Goal: Task Accomplishment & Management: Manage account settings

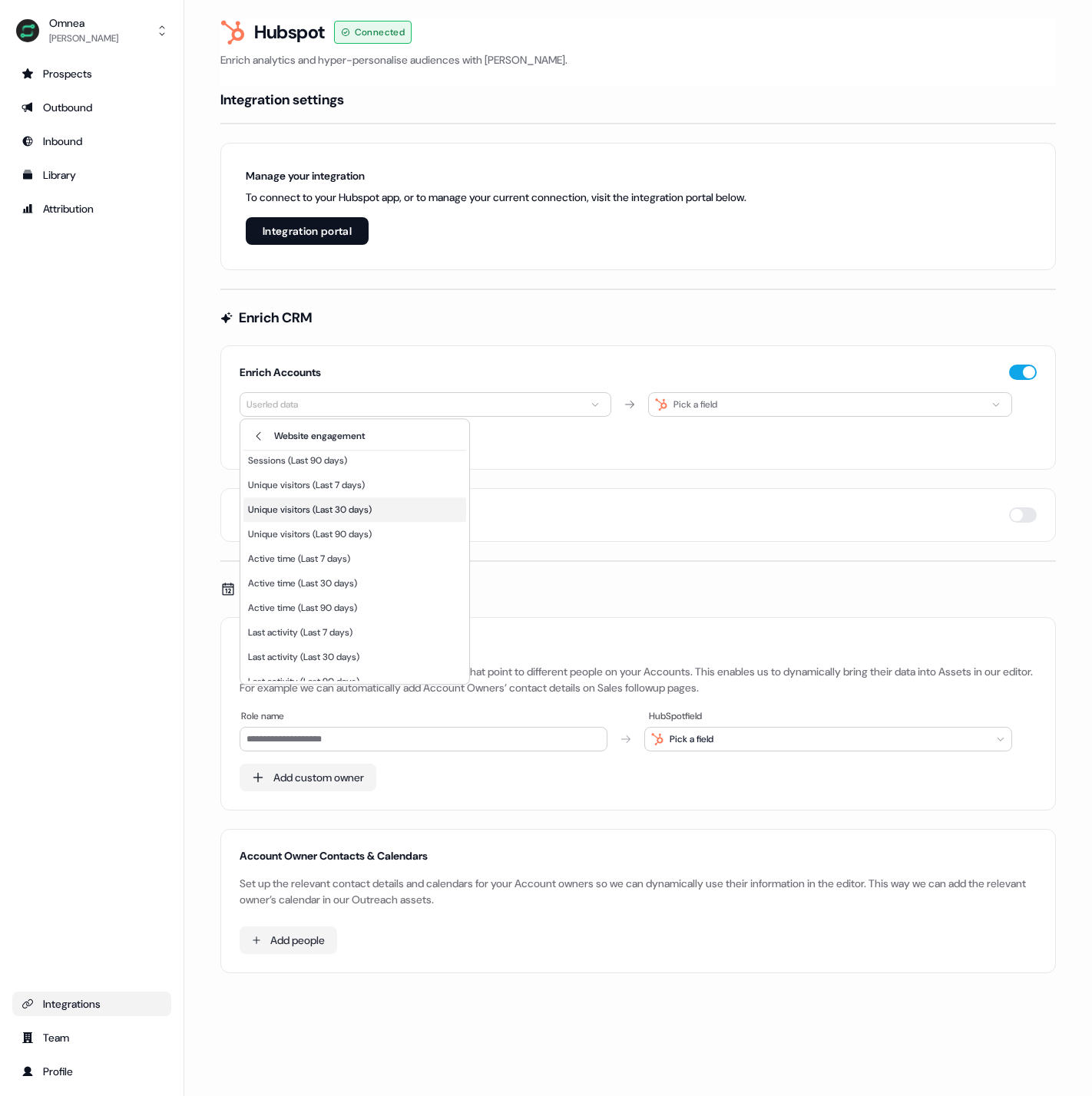
scroll to position [64, 0]
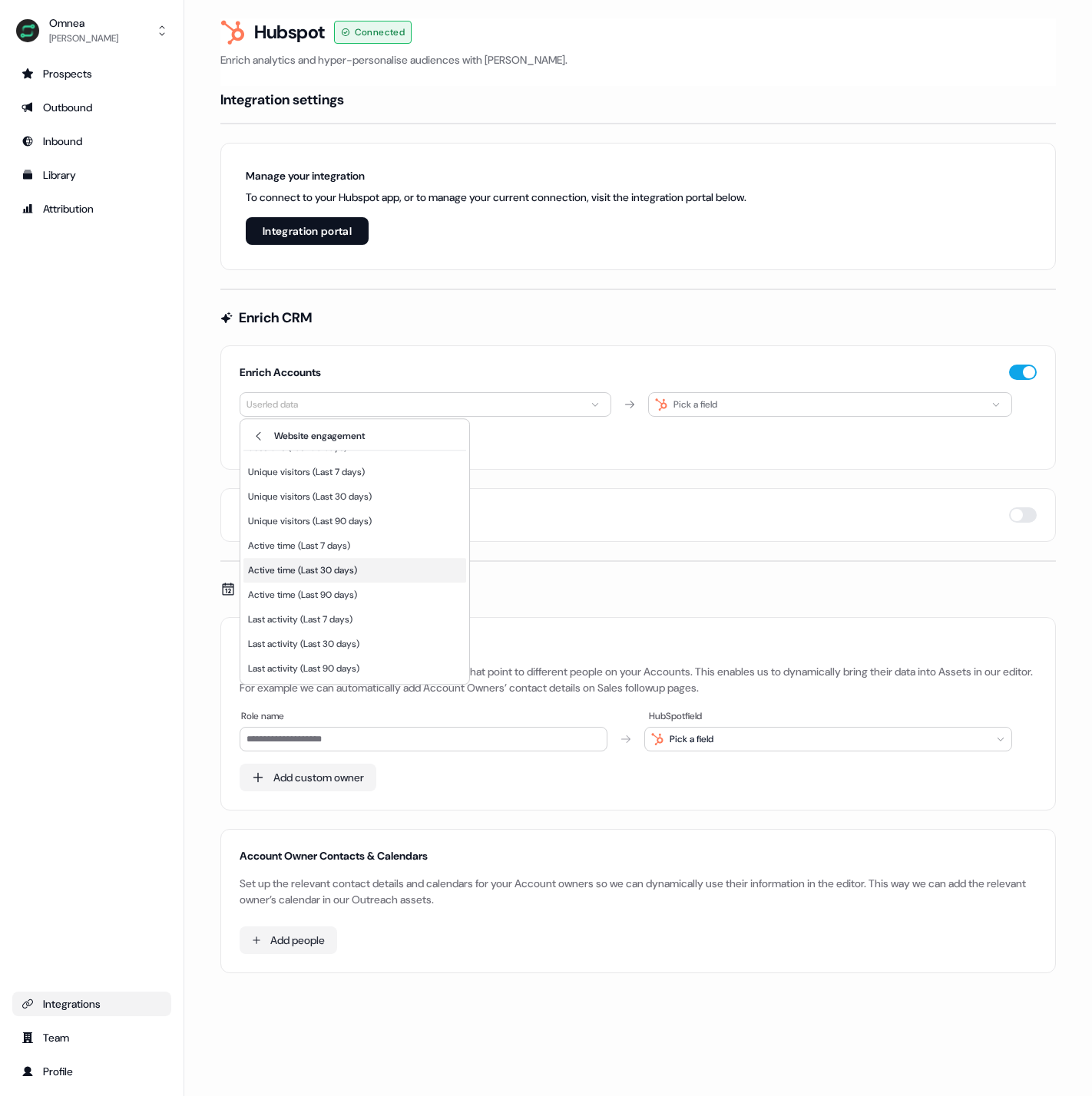
click at [372, 570] on div "Active time (Last 30 days)" at bounding box center [354, 570] width 223 height 25
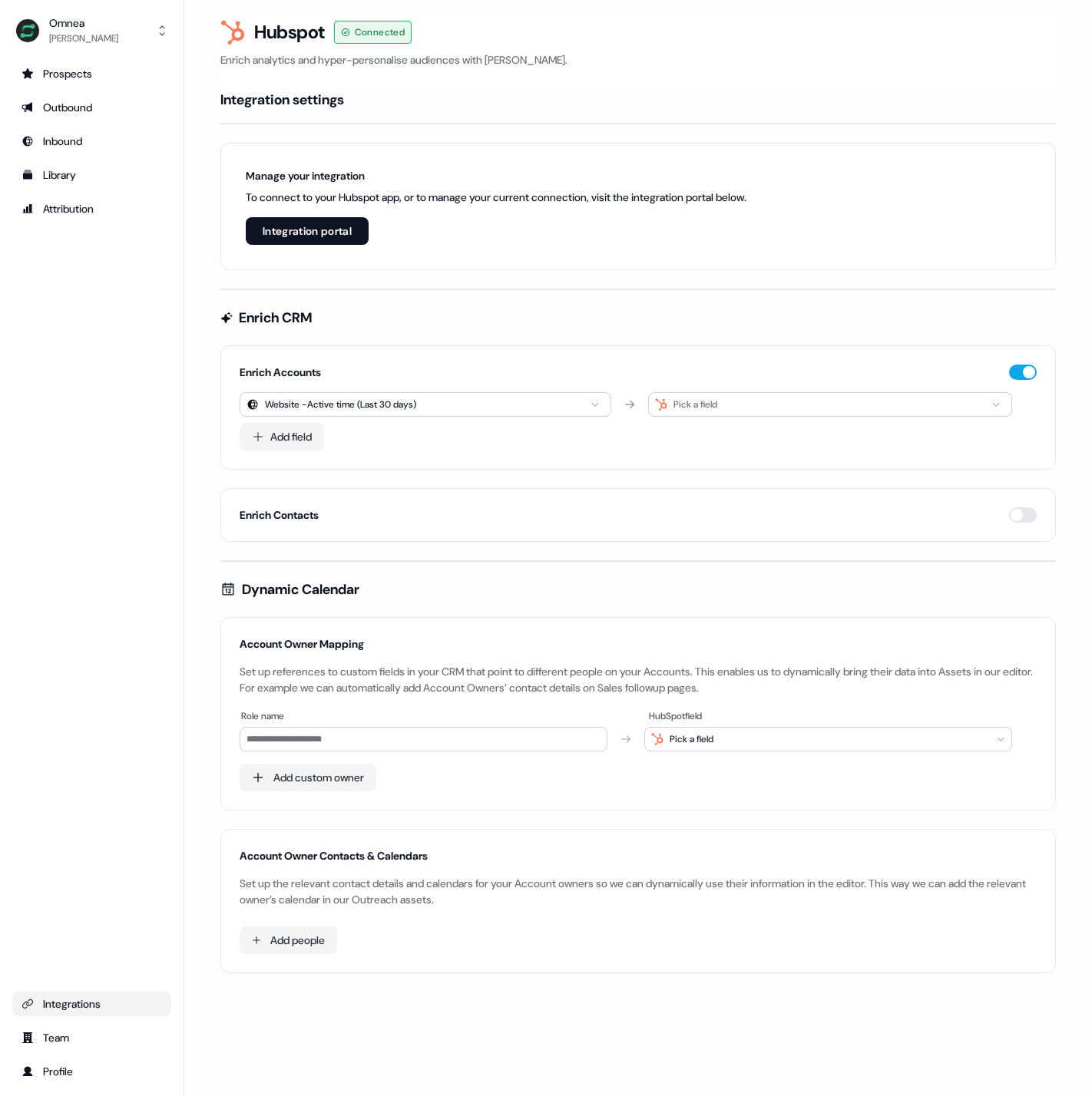
click at [437, 406] on html "For the best experience switch devices to a bigger screen. Go to [DOMAIN_NAME] …" at bounding box center [546, 548] width 1092 height 1096
click at [362, 488] on div "Website engagement" at bounding box center [318, 484] width 104 height 16
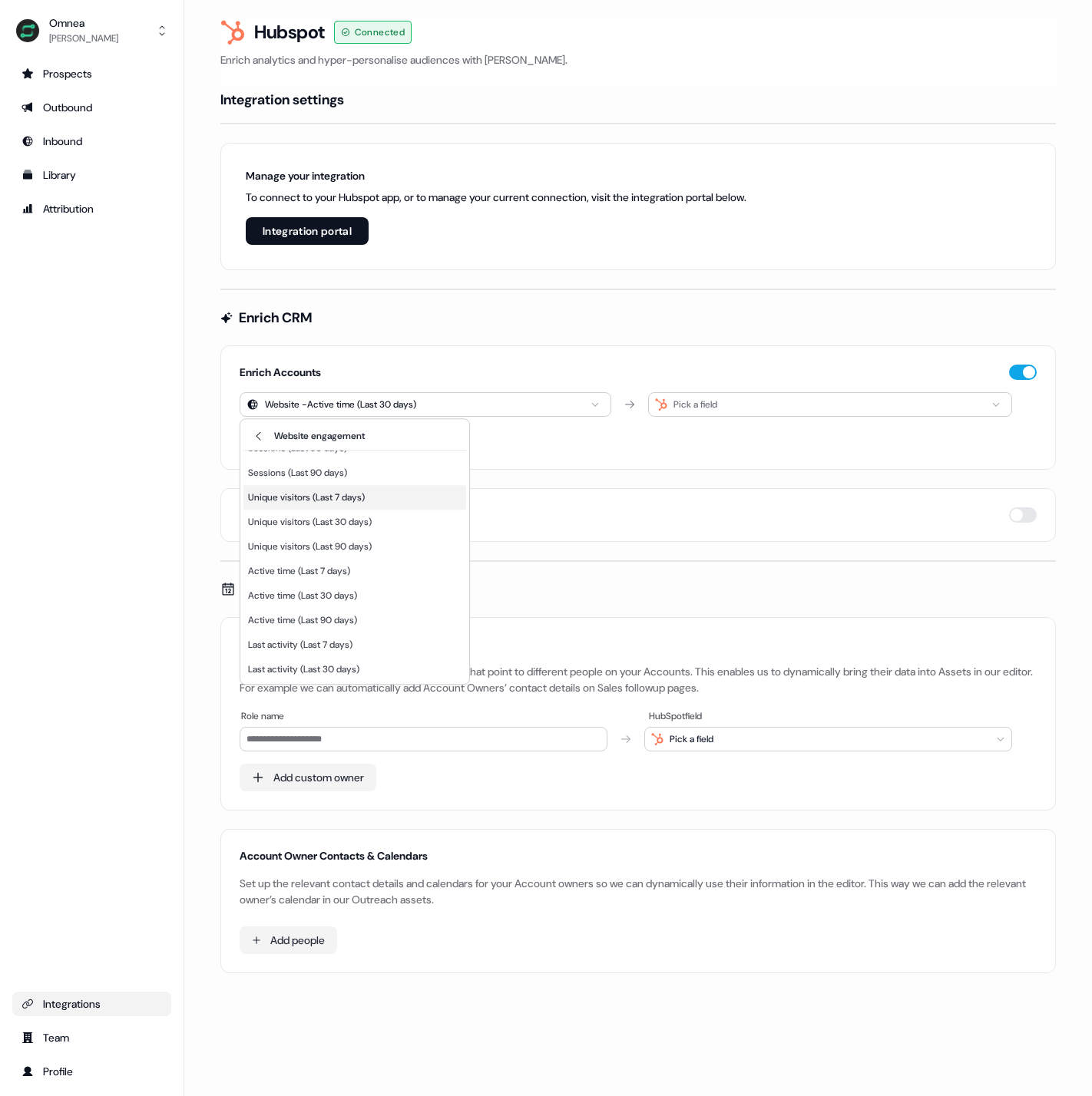
scroll to position [44, 0]
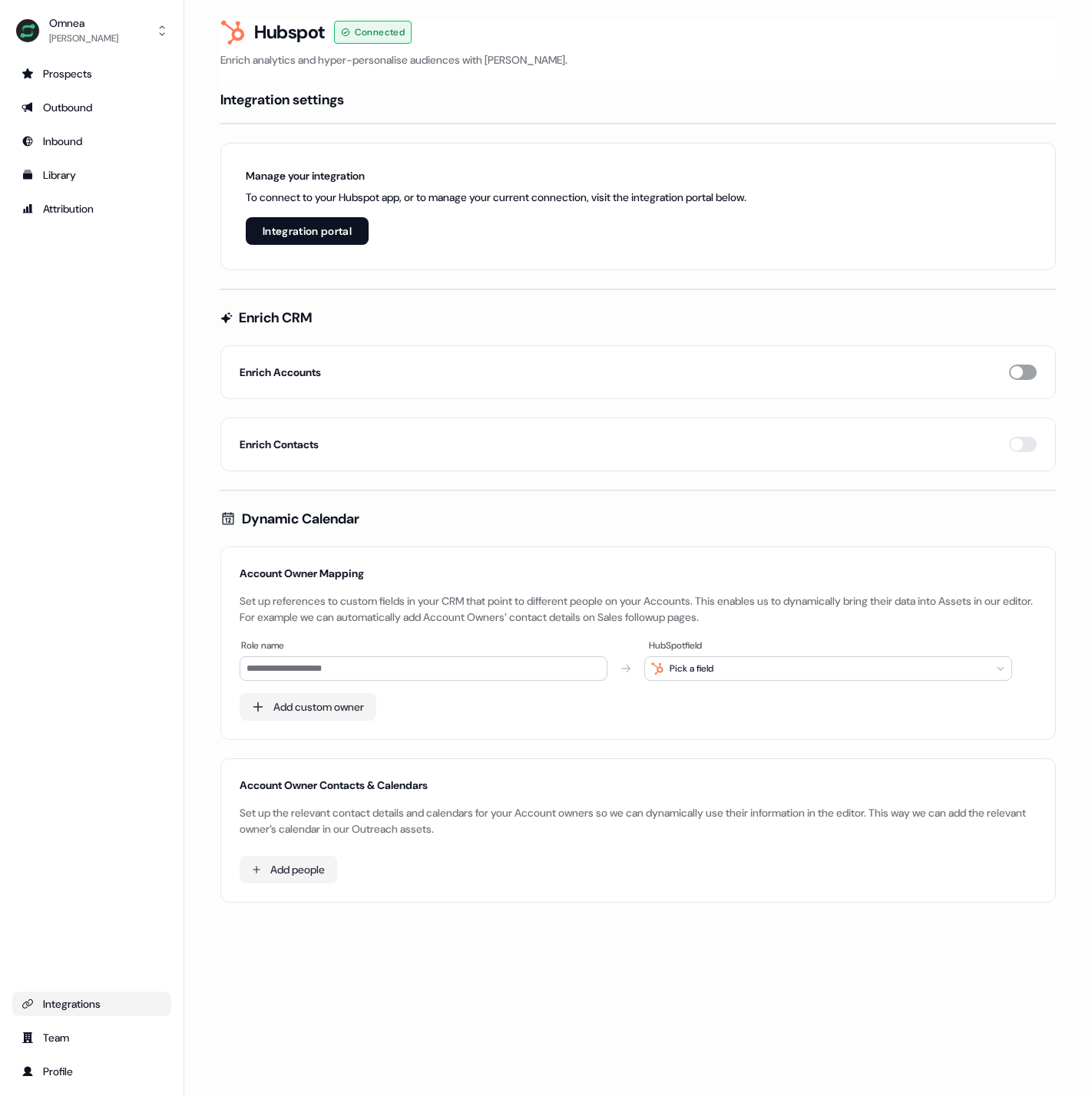
click at [1030, 370] on button "button" at bounding box center [1023, 373] width 28 height 16
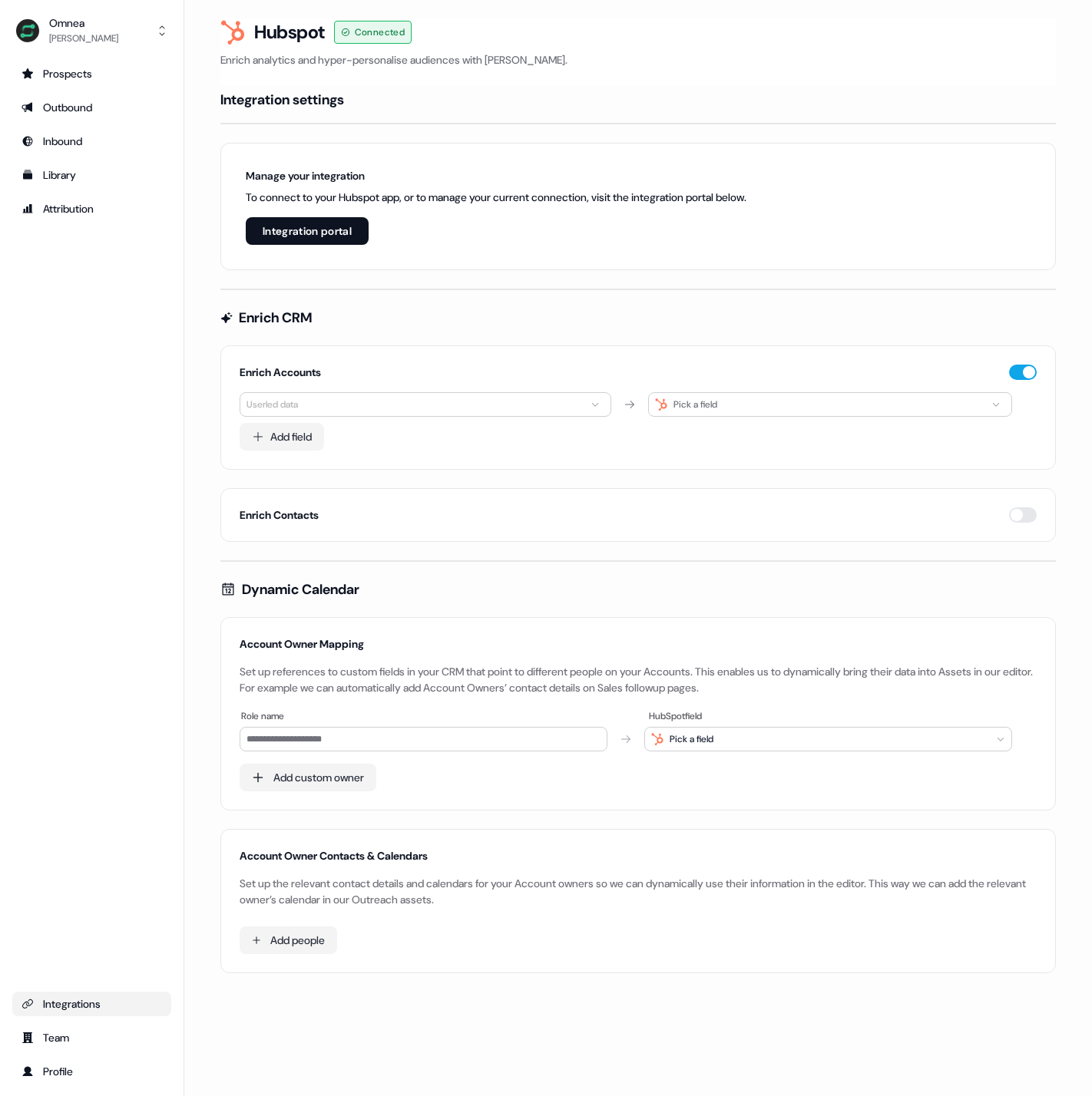
click at [315, 398] on html "For the best experience switch devices to a bigger screen. Go to Userled.io Omn…" at bounding box center [546, 548] width 1092 height 1096
click at [315, 487] on div "Website engagement" at bounding box center [318, 484] width 104 height 16
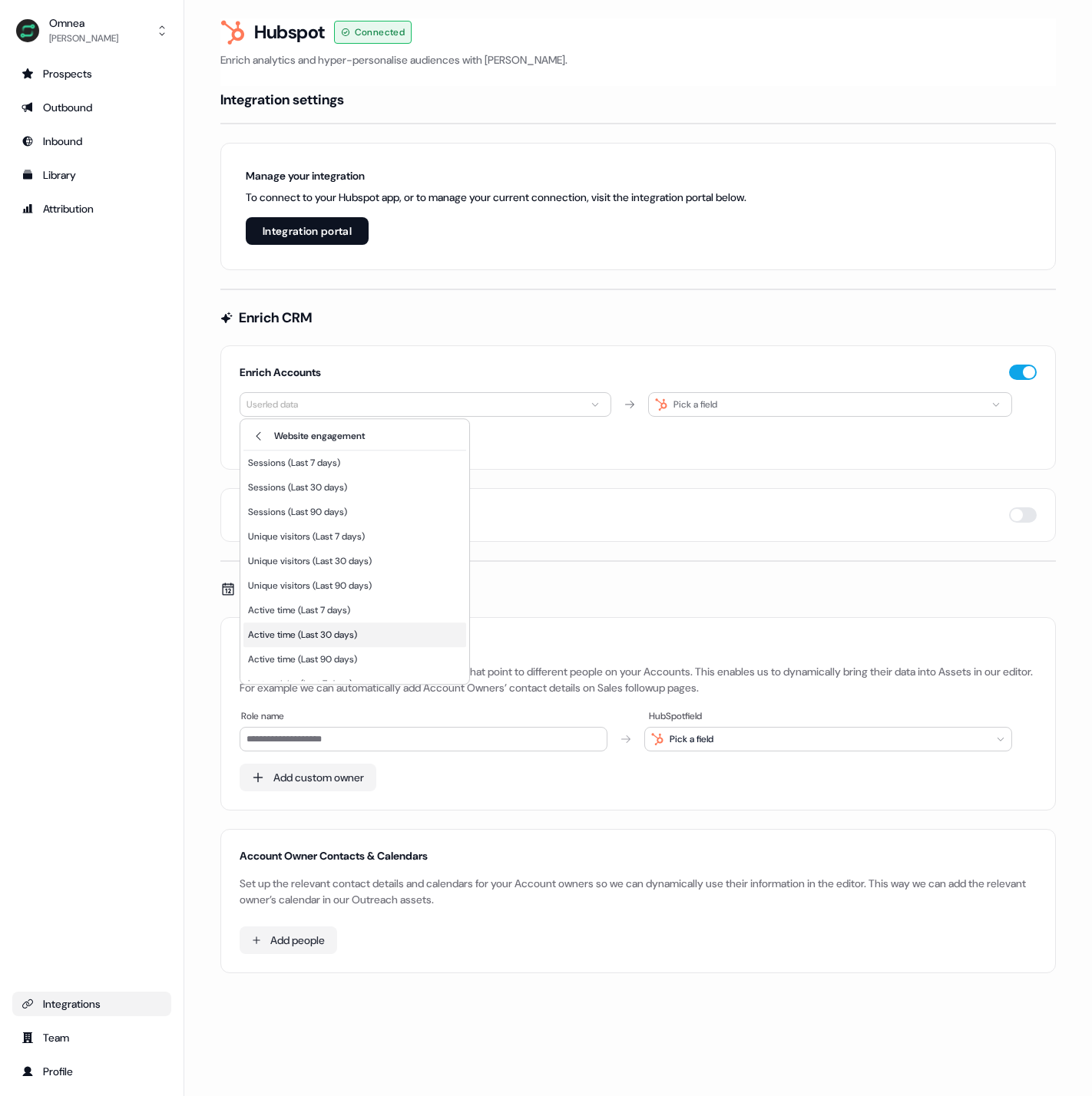
click at [366, 637] on div "Active time (Last 30 days)" at bounding box center [354, 635] width 223 height 25
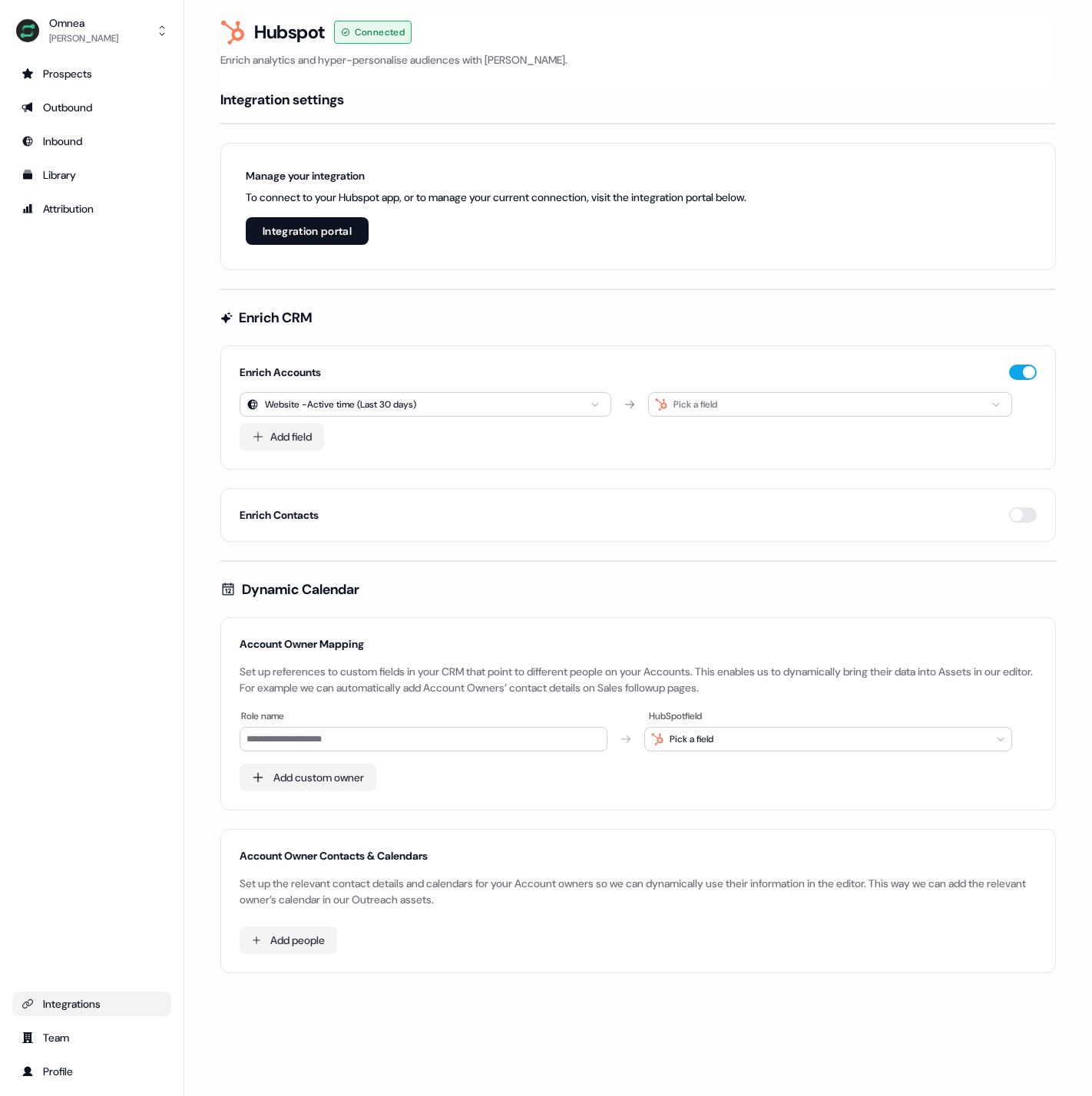
click at [759, 413] on div "Pick a field" at bounding box center [830, 405] width 364 height 25
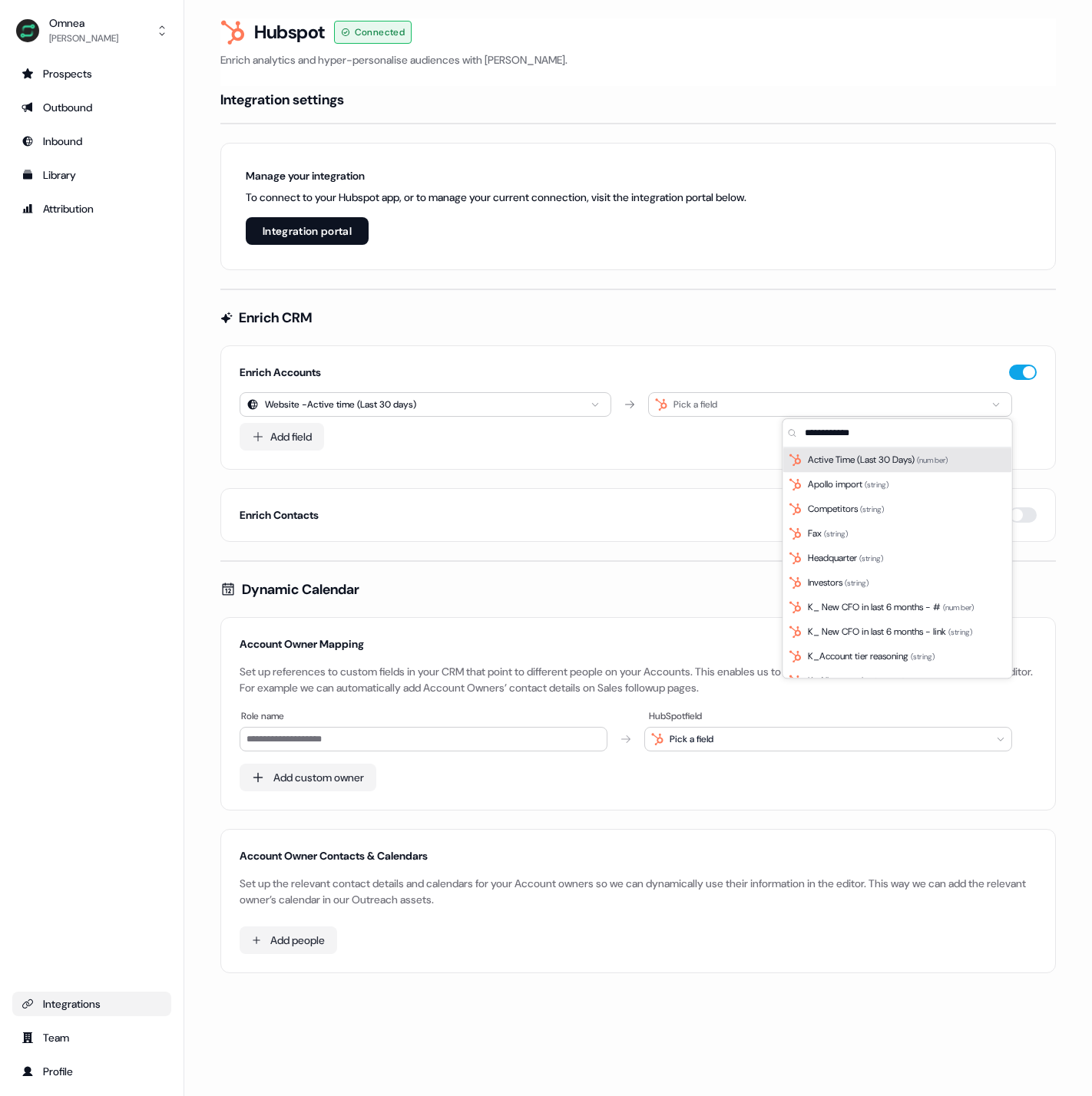
click at [857, 461] on span "Active Time (Last 30 Days) ( number )" at bounding box center [878, 460] width 140 height 16
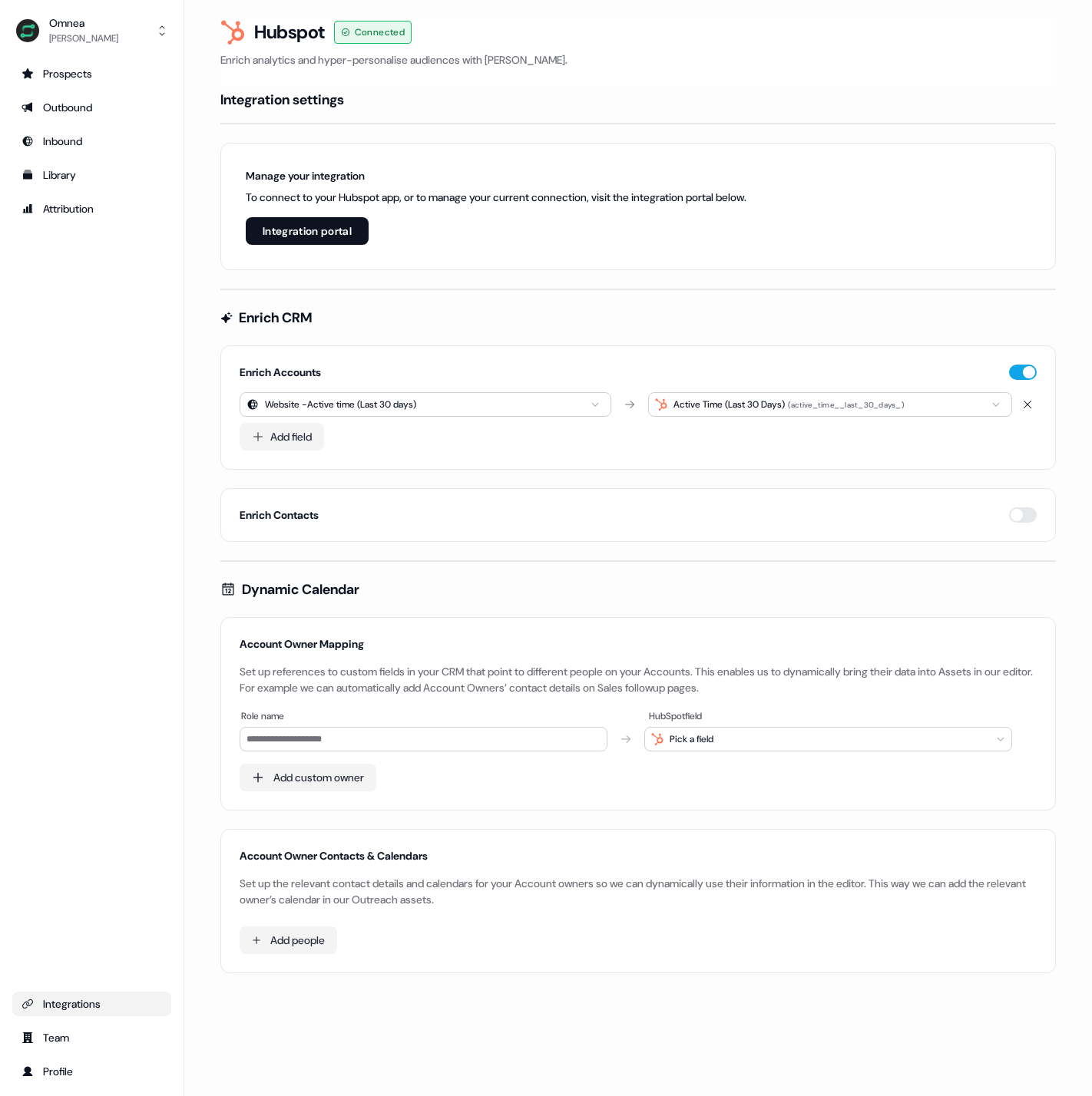
click at [147, 441] on div "Prospects Outbound Inbound Library Attribution Integrations Team Profile" at bounding box center [91, 573] width 159 height 1023
click at [266, 442] on button "Add field" at bounding box center [281, 437] width 84 height 28
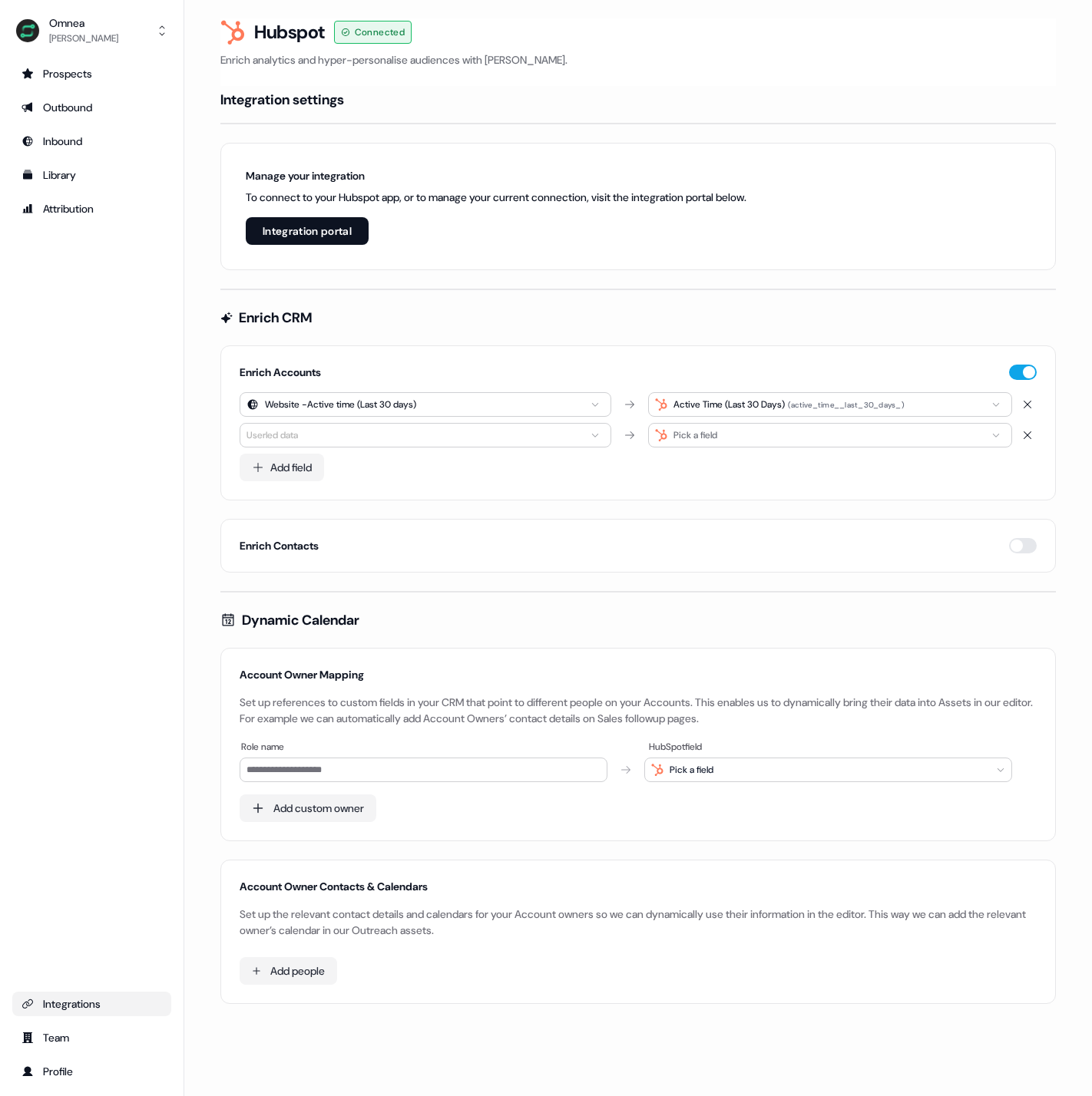
click at [369, 435] on html "For the best experience switch devices to a bigger screen. Go to Userled.io Omn…" at bounding box center [546, 548] width 1092 height 1096
click at [442, 515] on div "Website engagement" at bounding box center [354, 514] width 223 height 25
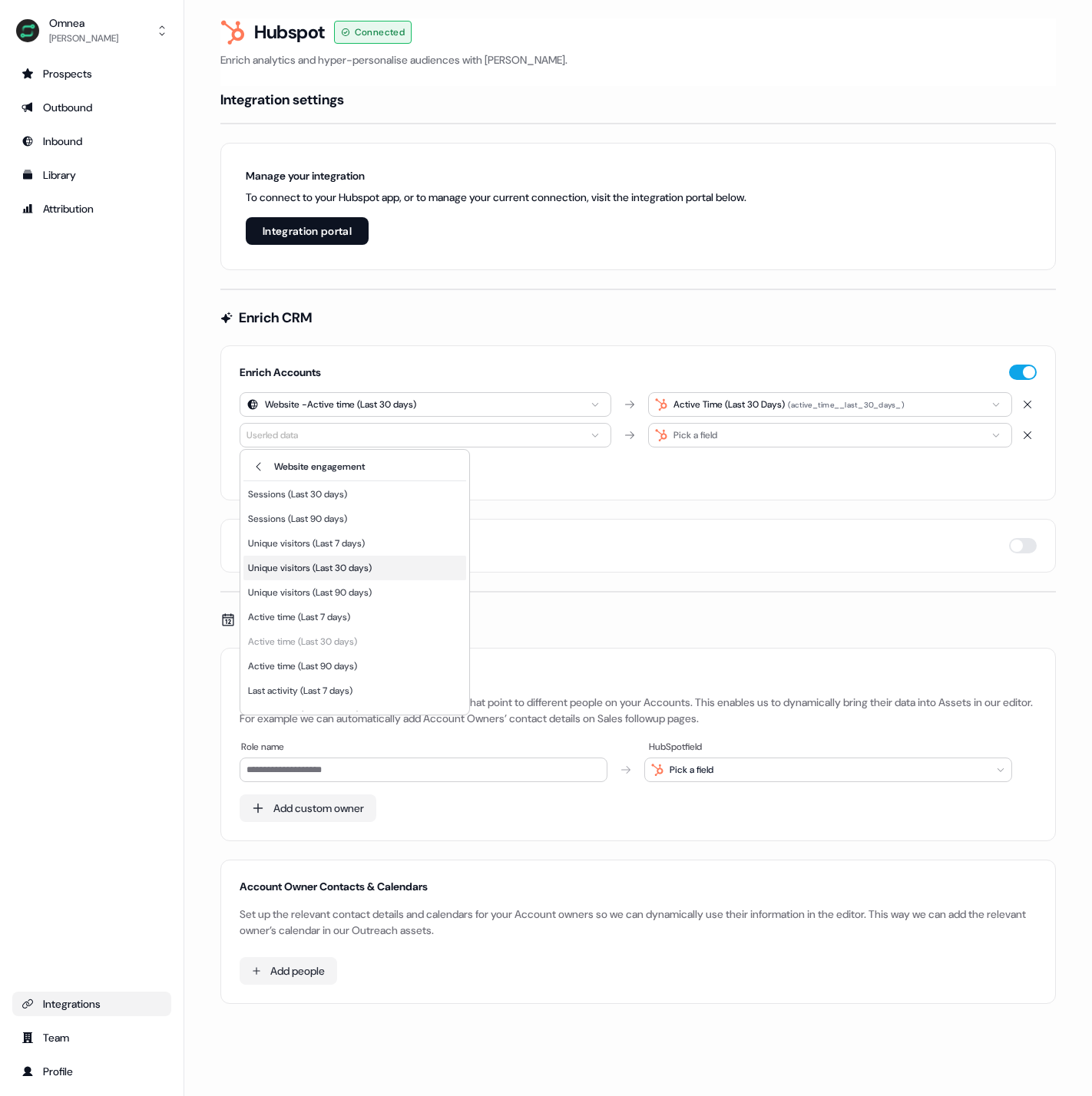
scroll to position [23, 0]
click at [372, 563] on div "Unique visitors (Last 30 days)" at bounding box center [310, 569] width 124 height 16
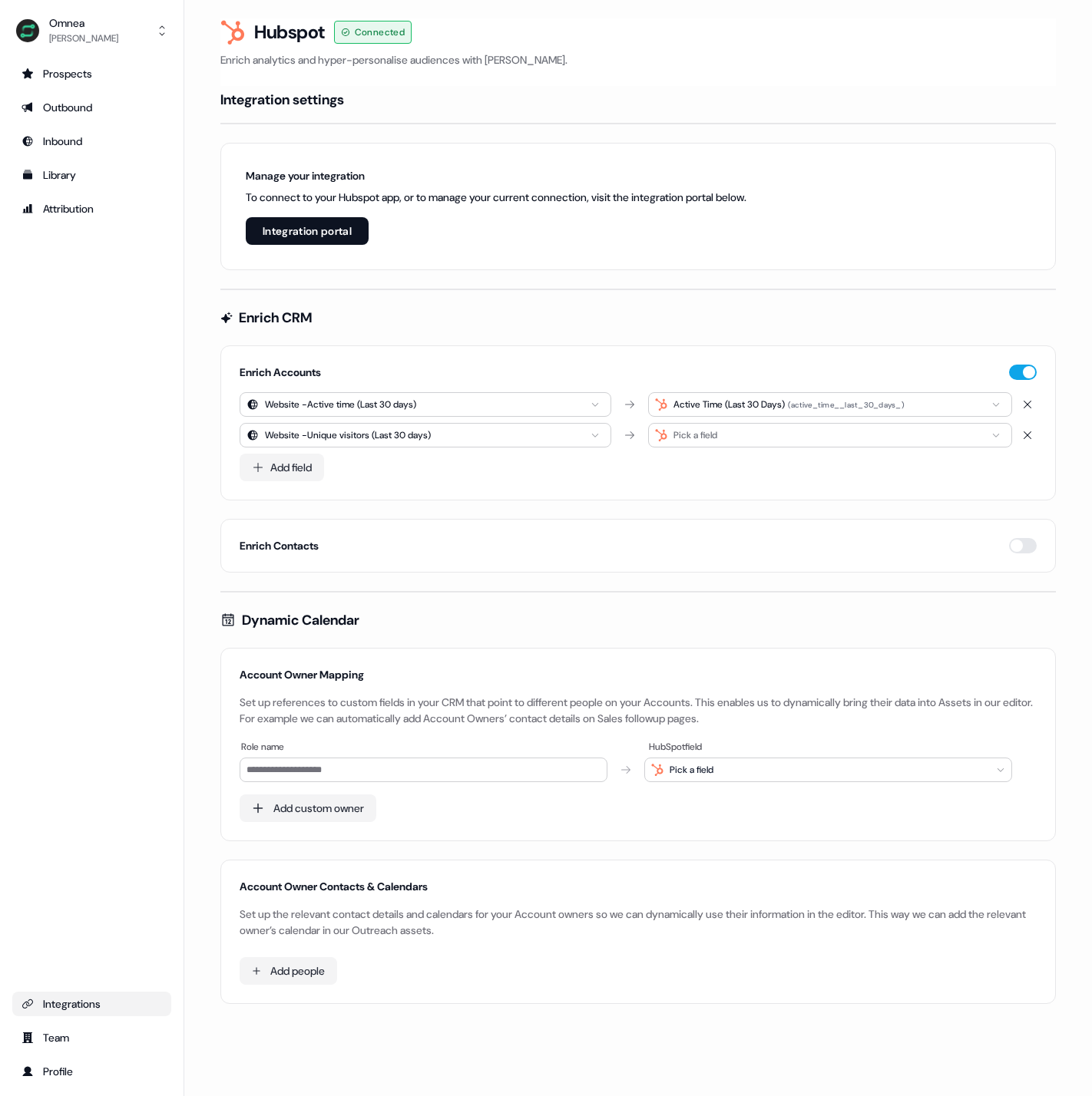
click at [715, 439] on div "Pick a field" at bounding box center [695, 435] width 44 height 16
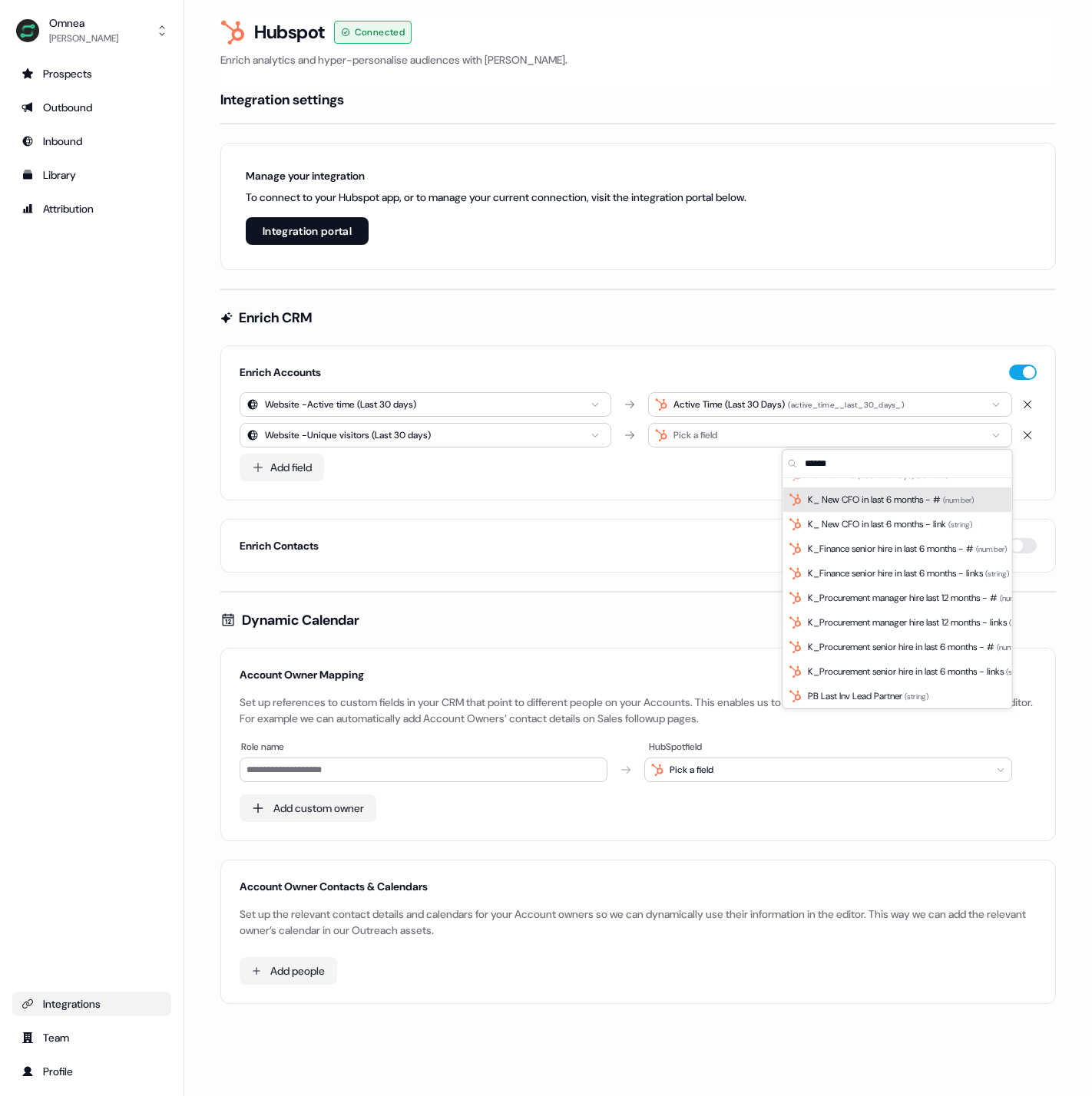
scroll to position [0, 0]
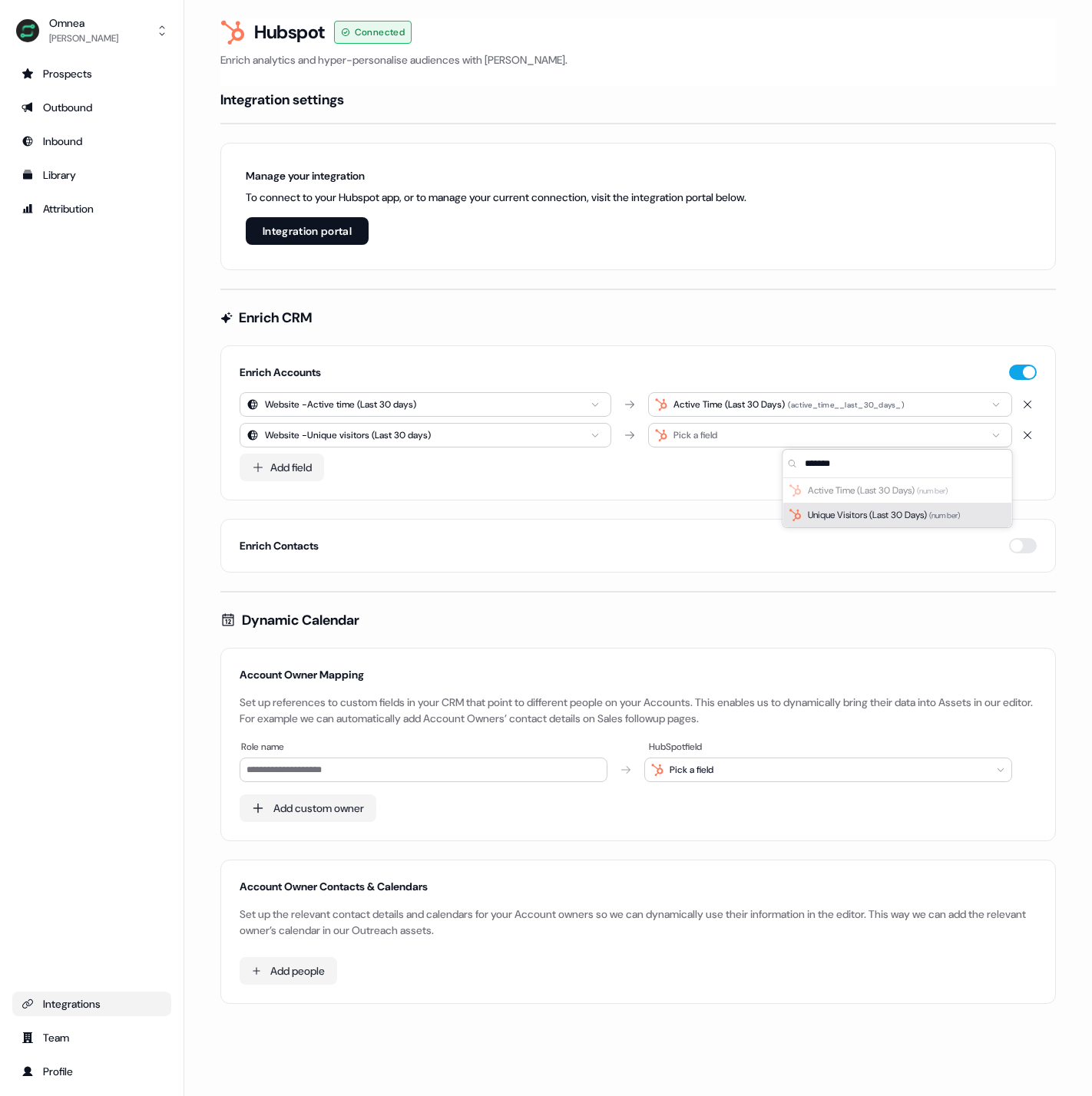
type input "*******"
click at [828, 510] on span "Unique Visitors (Last 30 Days) ( number )" at bounding box center [884, 515] width 152 height 16
click at [136, 451] on div "Prospects Outbound Inbound Library Attribution Integrations Team Profile" at bounding box center [91, 573] width 159 height 1023
click at [145, 500] on div "Prospects Outbound Inbound Library Attribution Integrations Team Profile" at bounding box center [91, 573] width 159 height 1023
click at [698, 390] on div "Enrich Accounts Website - Active time (Last 30 days) Active Time (Last 30 Days)…" at bounding box center [638, 422] width 836 height 155
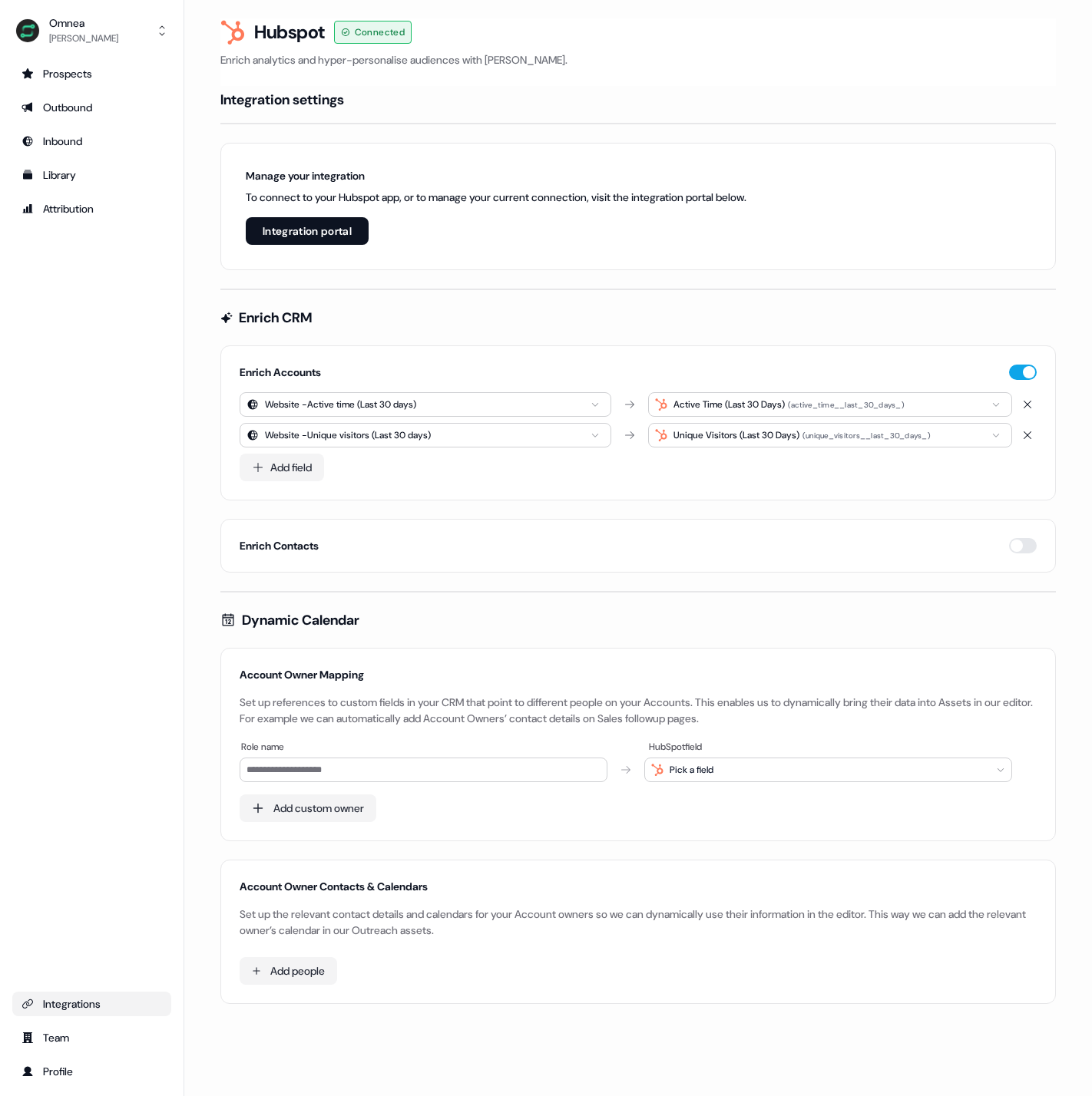
click at [148, 283] on div "Prospects Outbound Inbound Library Attribution Integrations Team Profile" at bounding box center [91, 573] width 159 height 1023
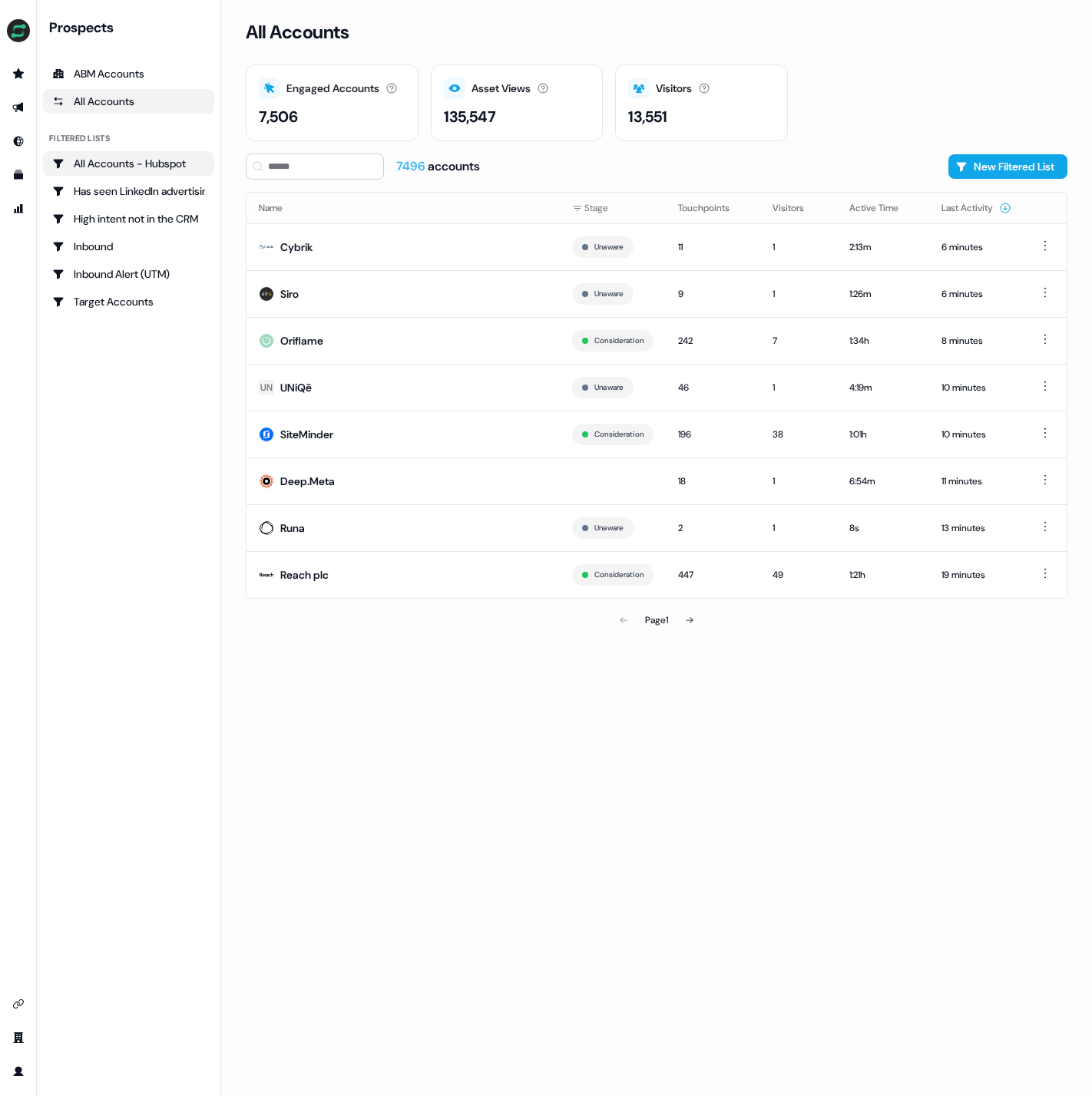
click at [125, 167] on div "All Accounts - Hubspot" at bounding box center [129, 164] width 152 height 16
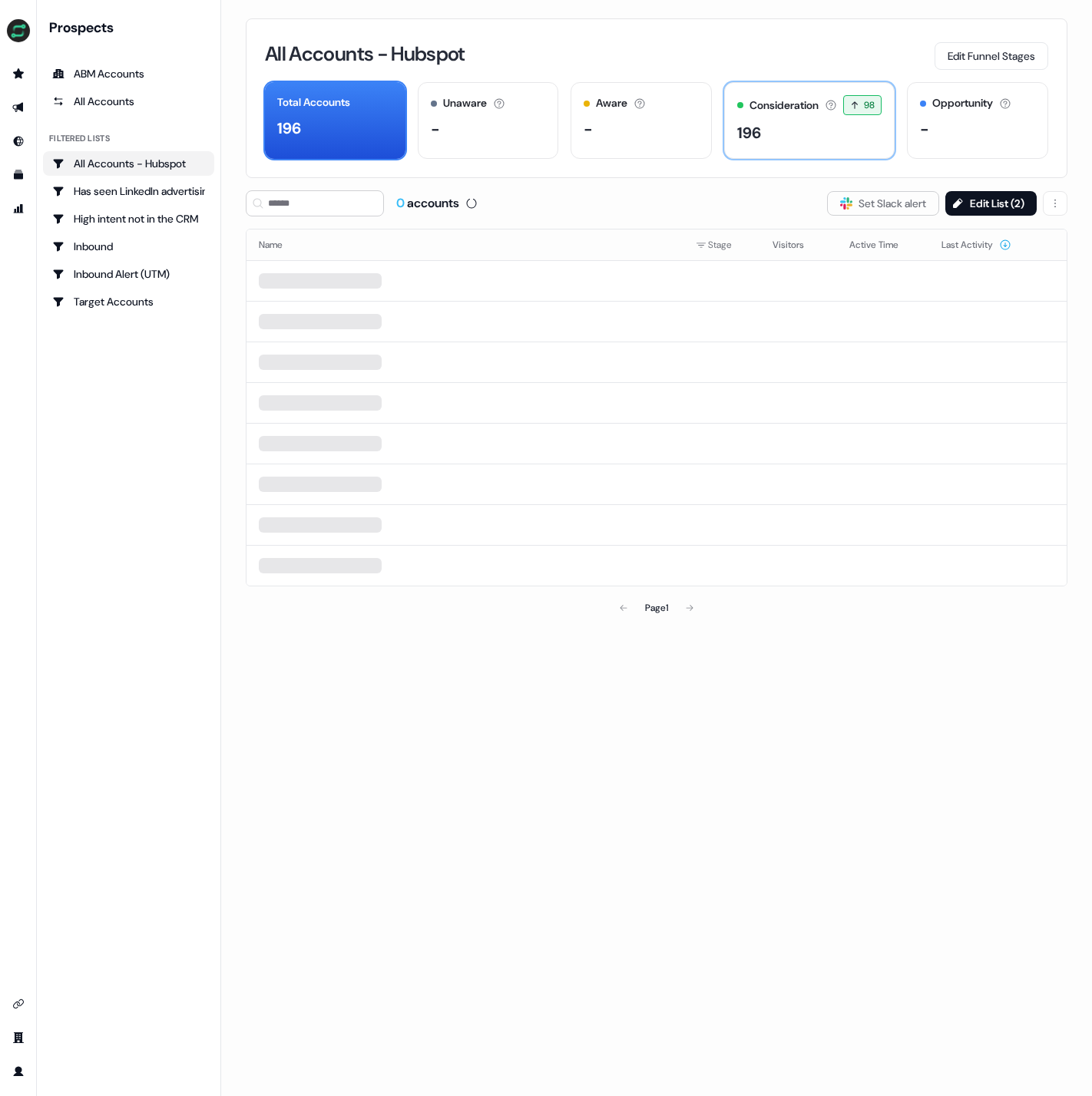
click at [784, 115] on div "Consideration Accounts with 25+ minutes of usage and 2+ visitors in the last 60…" at bounding box center [809, 121] width 171 height 77
click at [763, 99] on div "Consideration" at bounding box center [784, 106] width 69 height 16
click at [782, 90] on div "Consideration Accounts with 25+ minutes of usage and 2+ visitors in the last 60…" at bounding box center [809, 121] width 171 height 77
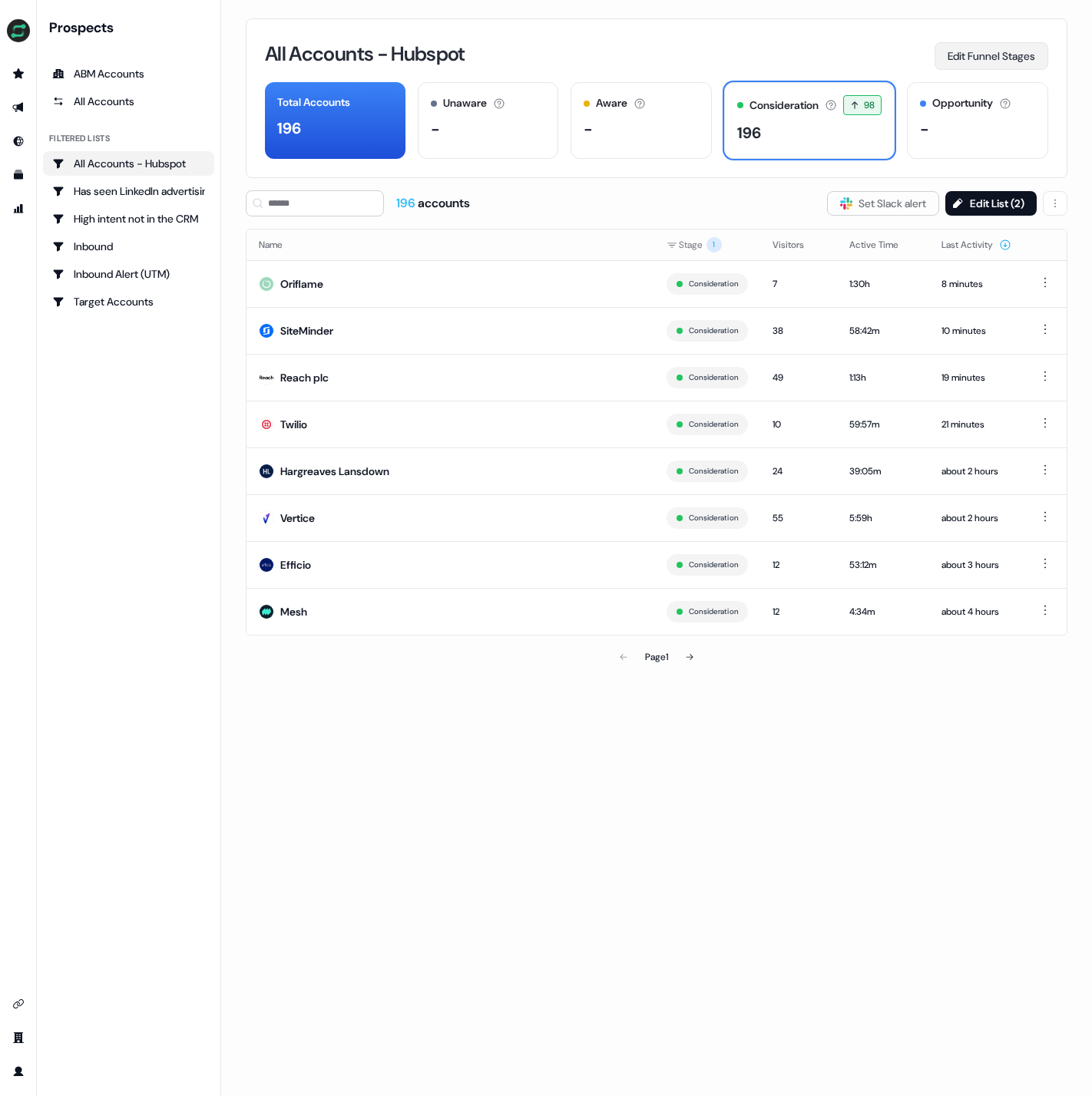
click at [1005, 53] on button "Edit Funnel Stages" at bounding box center [991, 56] width 114 height 28
click at [19, 1000] on icon "Go to integrations" at bounding box center [18, 1004] width 11 height 9
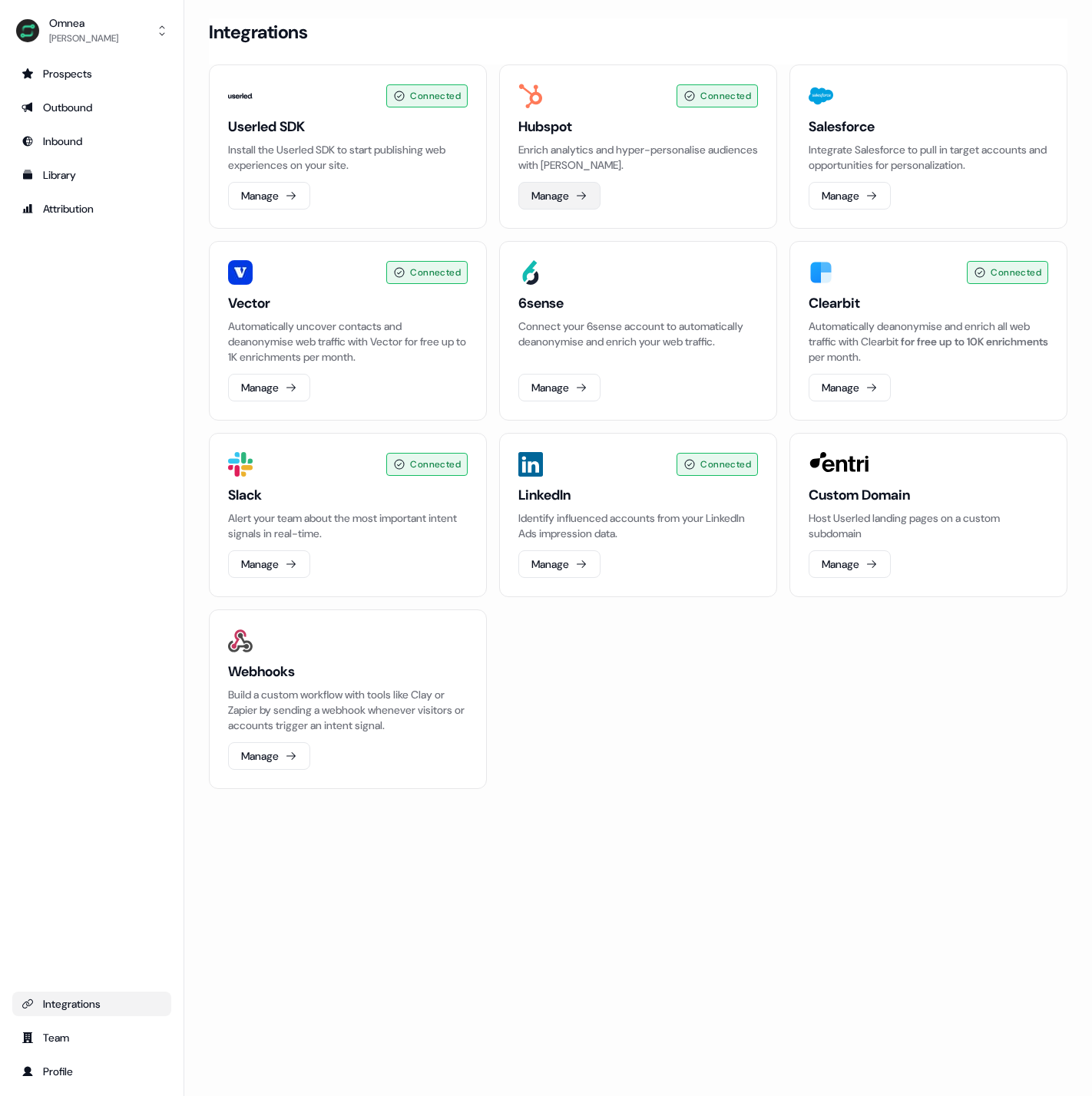
click at [573, 197] on button "Manage" at bounding box center [559, 196] width 82 height 28
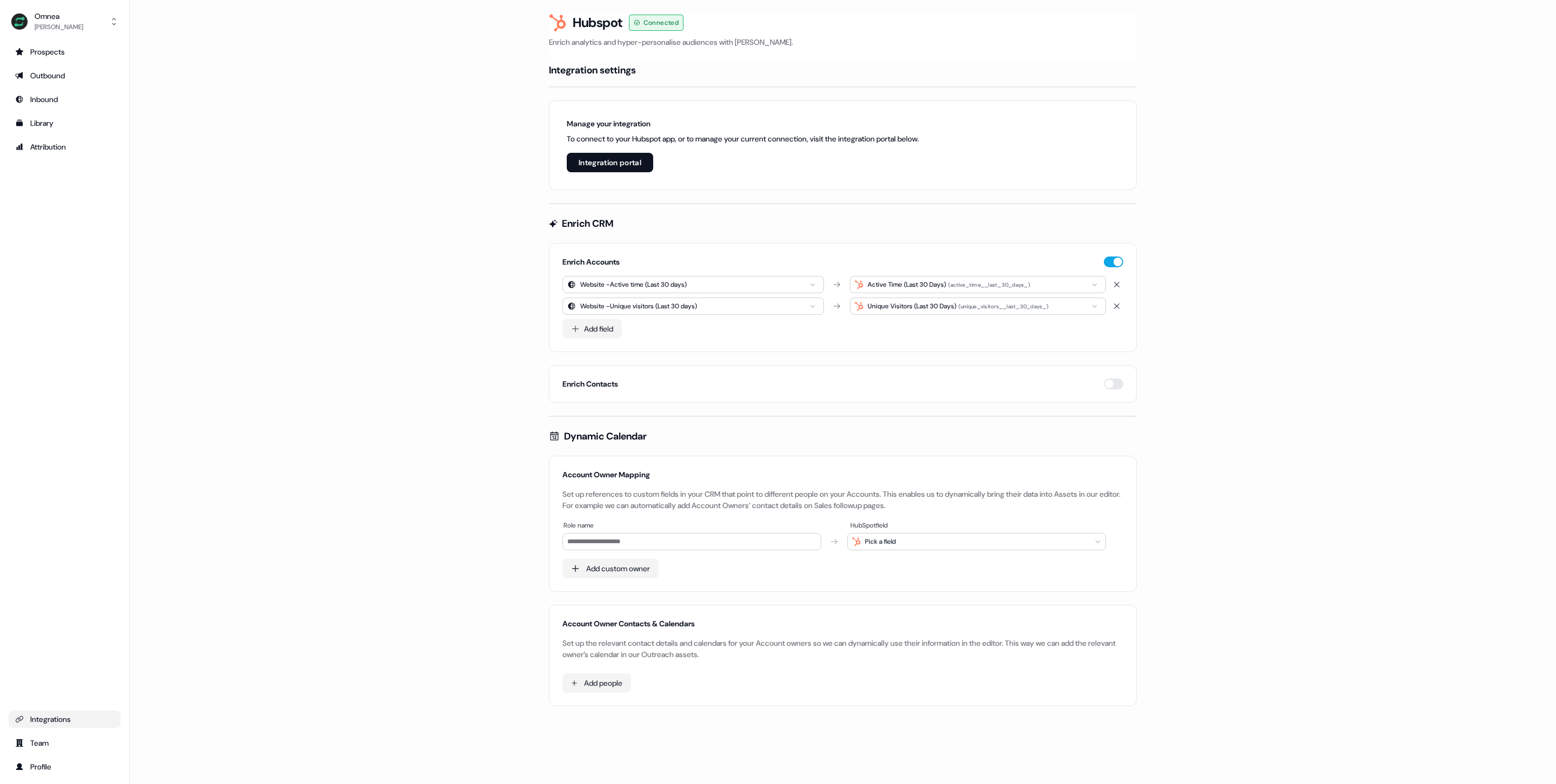
click at [432, 127] on main "Loading... Hubspot Connected Enrich analytics and hyper-personalise audiences w…" at bounding box center [842, 375] width 1426 height 723
